Goal: Information Seeking & Learning: Learn about a topic

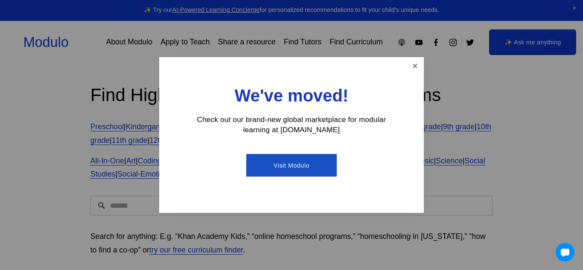
click at [410, 66] on link "Close" at bounding box center [414, 65] width 15 height 15
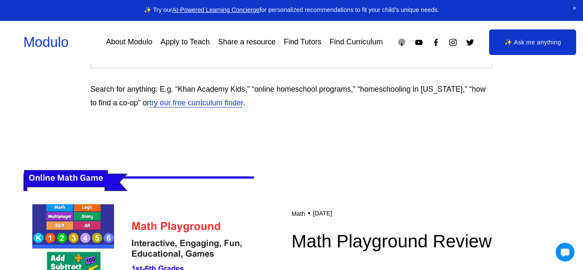
scroll to position [79, 0]
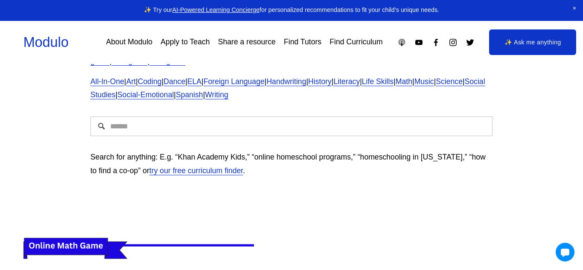
click at [370, 131] on input "Search" at bounding box center [291, 126] width 402 height 20
type input "**********"
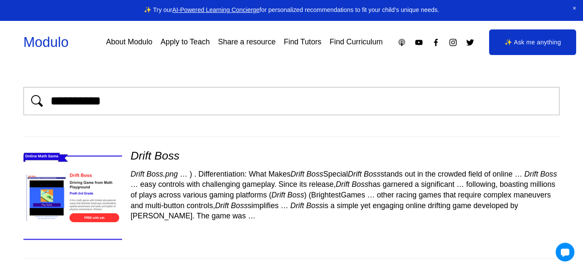
click at [65, 180] on img at bounding box center [72, 197] width 117 height 99
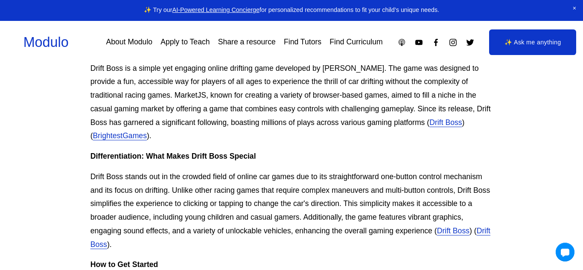
scroll to position [343, 0]
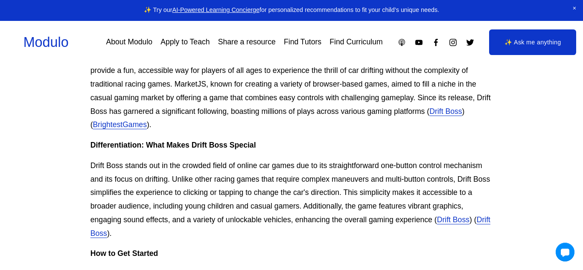
click at [110, 238] on link "Drift Boss" at bounding box center [290, 226] width 400 height 22
